Goal: Transaction & Acquisition: Obtain resource

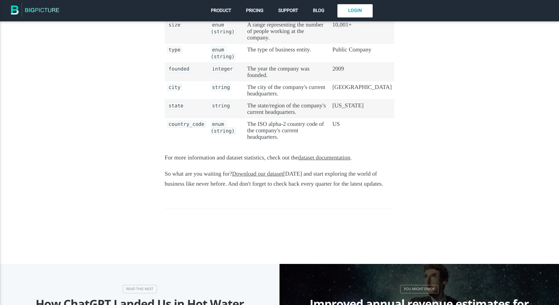
scroll to position [508, 0]
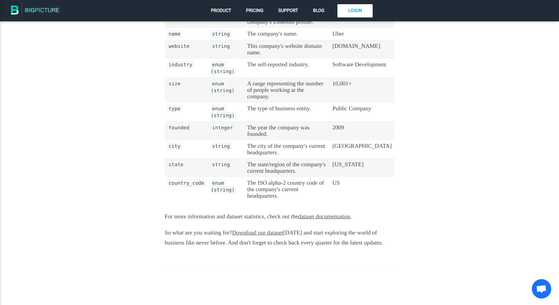
click at [248, 230] on link "Download our dataset" at bounding box center [257, 233] width 51 height 6
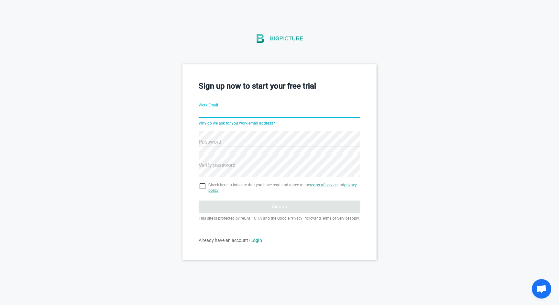
click at [245, 113] on input "Work Email" at bounding box center [280, 113] width 162 height 23
click at [263, 112] on input "Work Email" at bounding box center [280, 113] width 162 height 23
type input "[PERSON_NAME][EMAIL_ADDRESS][DOMAIN_NAME]"
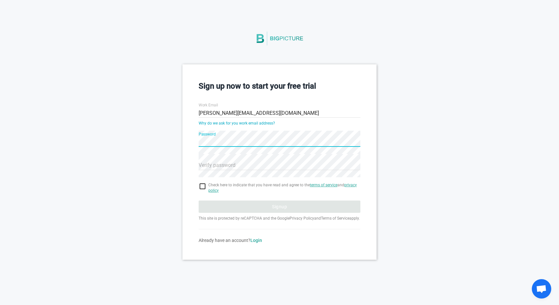
click at [243, 169] on div "Verify password" at bounding box center [280, 161] width 162 height 23
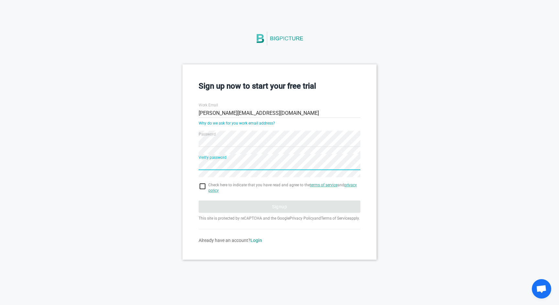
click at [201, 186] on input "checkbox" at bounding box center [280, 187] width 162 height 8
checkbox input "true"
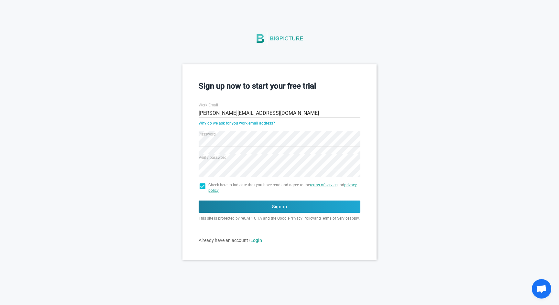
click at [134, 190] on div "Sign up now to start your free trial Work Email [PERSON_NAME][EMAIL_ADDRESS][DO…" at bounding box center [279, 161] width 559 height 195
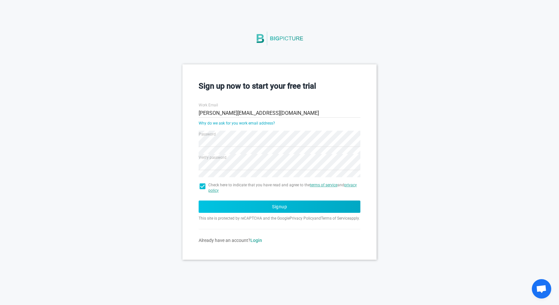
click at [265, 207] on button "Signup" at bounding box center [280, 207] width 162 height 12
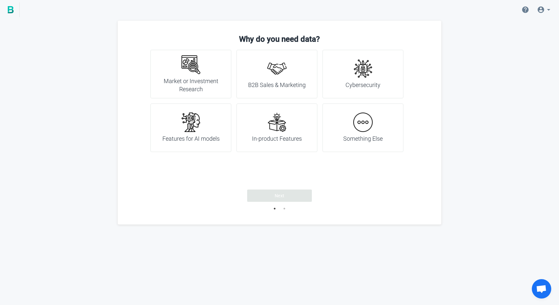
click at [282, 122] on img at bounding box center [276, 122] width 19 height 19
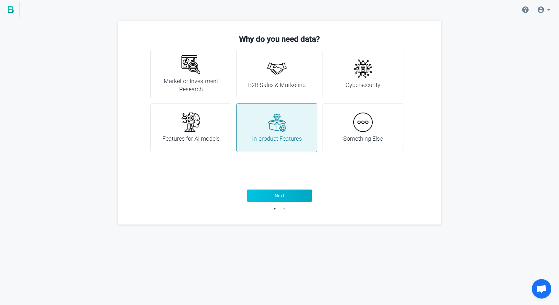
click at [282, 194] on span "Next" at bounding box center [280, 196] width 10 height 6
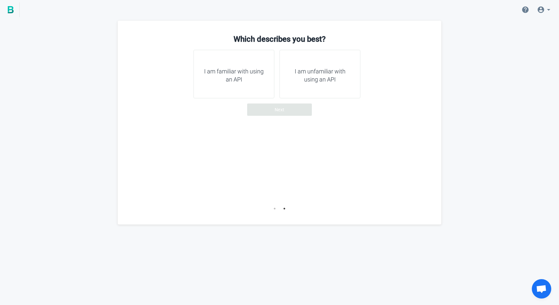
click at [304, 87] on div "I am unfamiliar with using an API" at bounding box center [320, 74] width 81 height 49
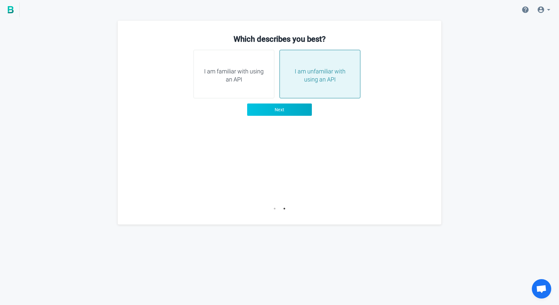
click at [283, 110] on span "Next" at bounding box center [280, 110] width 10 height 6
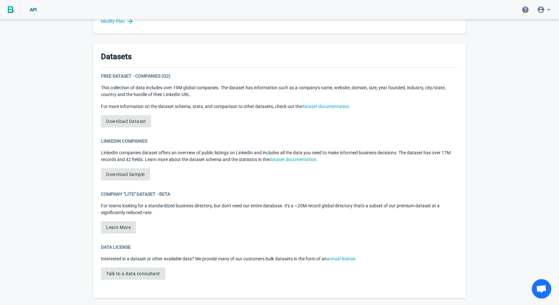
scroll to position [311, 0]
click at [136, 120] on link "Download Dataset" at bounding box center [126, 121] width 50 height 12
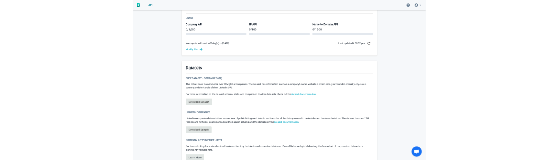
scroll to position [198, 0]
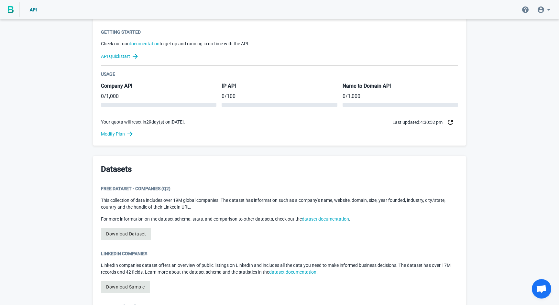
click at [75, 216] on div "Welcome to BigPicture! You’re now one of nearly 5,000 companies relying on BigP…" at bounding box center [279, 121] width 559 height 596
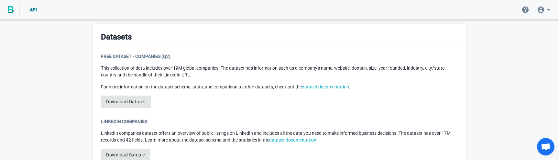
scroll to position [338, 0]
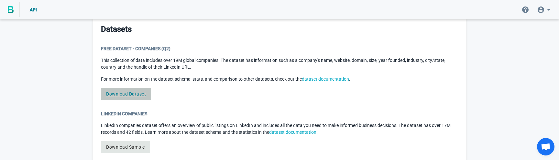
click at [134, 91] on link "Download Dataset" at bounding box center [126, 94] width 50 height 12
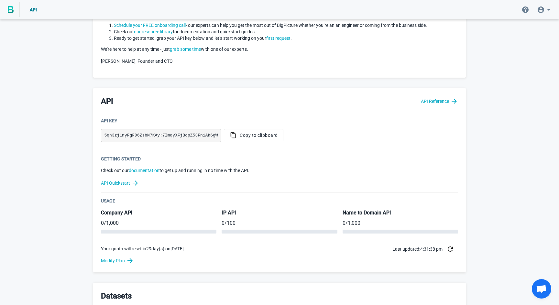
scroll to position [88, 0]
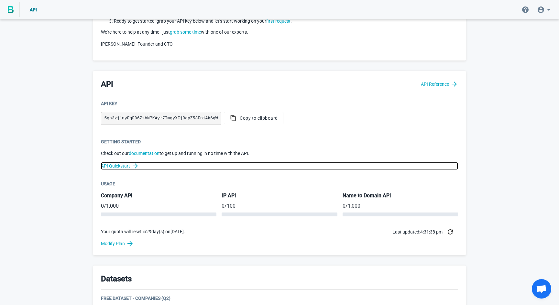
click at [127, 166] on link "API Quickstart" at bounding box center [279, 166] width 357 height 8
